Goal: Browse casually

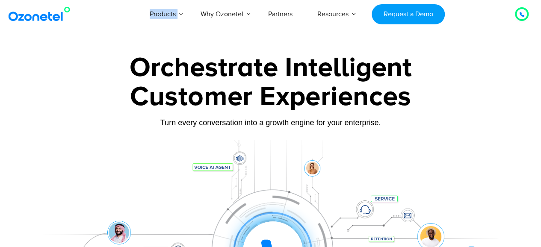
click at [38, 15] on img at bounding box center [40, 13] width 69 height 15
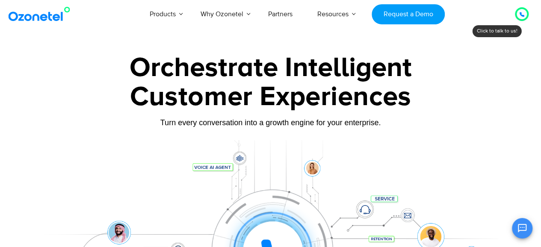
click at [71, 89] on div "Customer Experiences" at bounding box center [270, 96] width 474 height 41
